Goal: Transaction & Acquisition: Purchase product/service

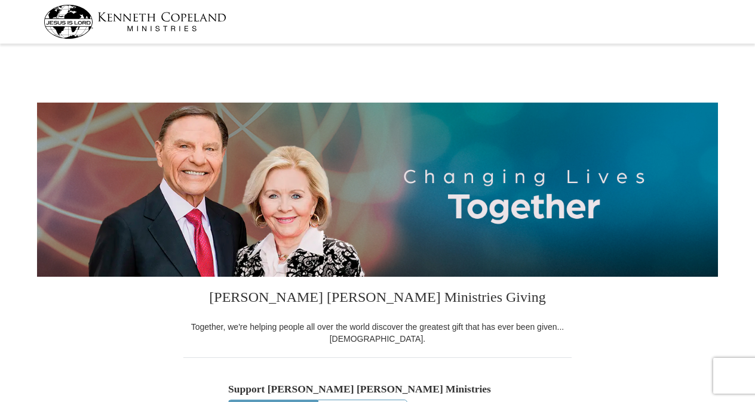
select select "AL"
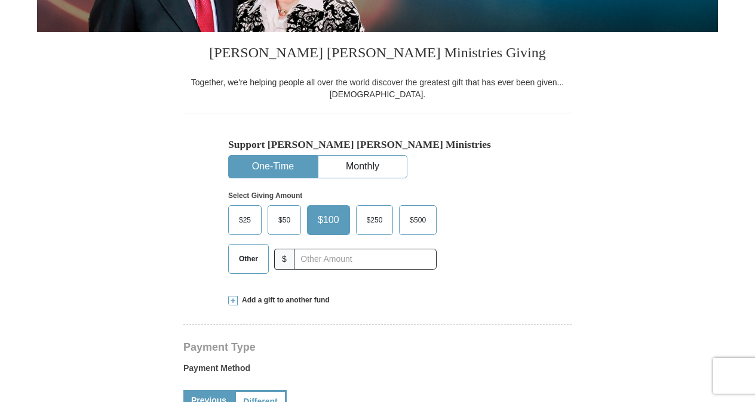
scroll to position [250, 0]
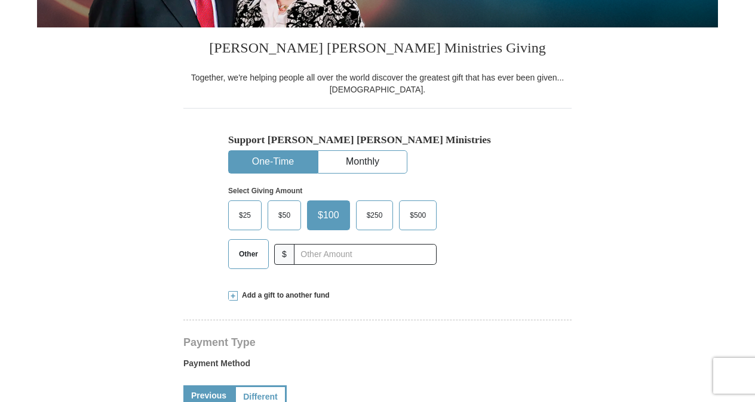
click at [251, 257] on span "Other" at bounding box center [248, 254] width 31 height 18
click at [0, 0] on input "Other" at bounding box center [0, 0] width 0 height 0
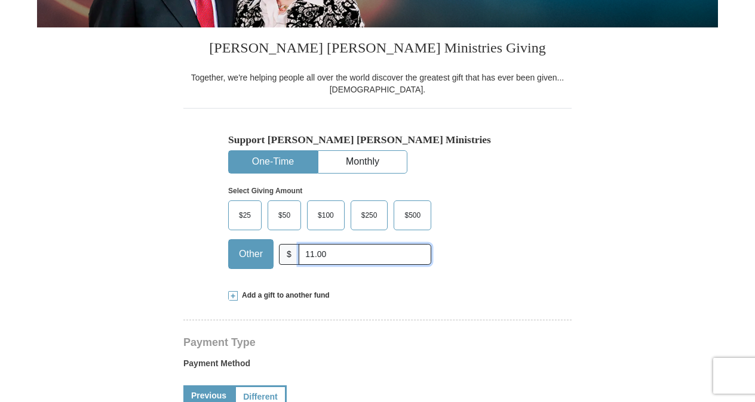
type input "11.00"
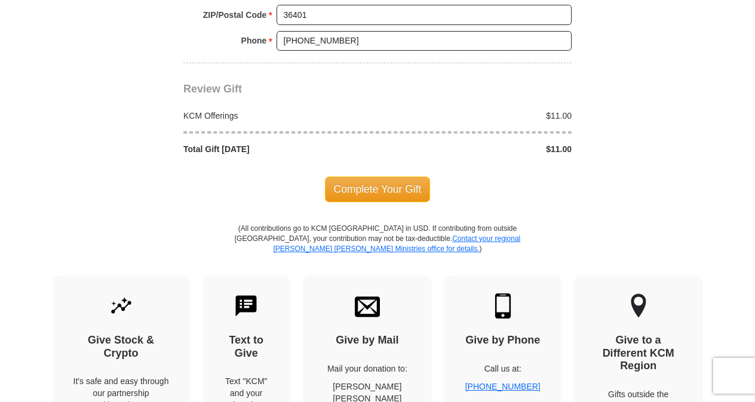
scroll to position [1062, 0]
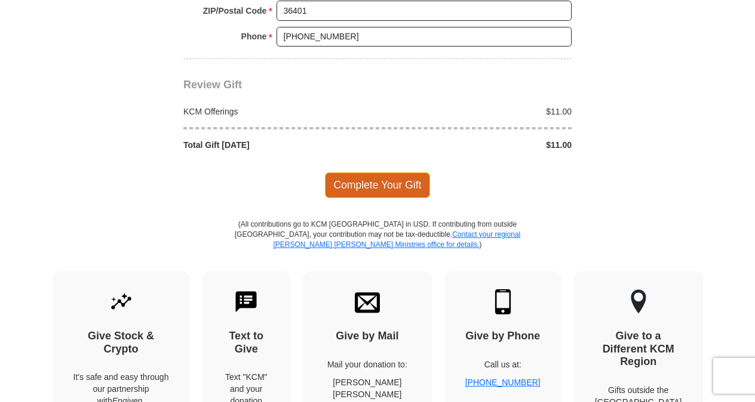
click at [380, 179] on span "Complete Your Gift" at bounding box center [378, 185] width 106 height 25
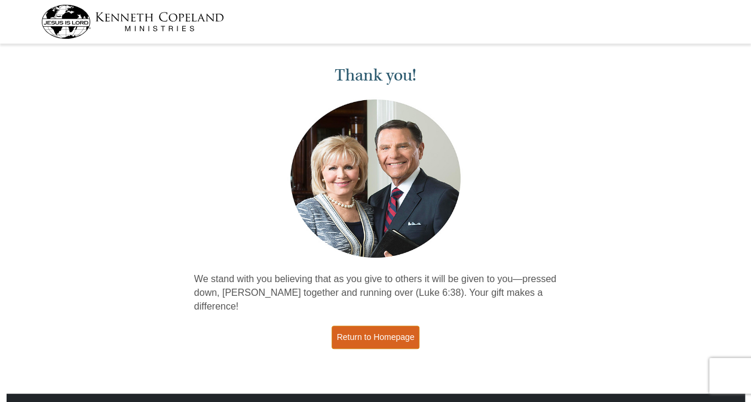
click at [394, 326] on link "Return to Homepage" at bounding box center [375, 337] width 88 height 23
